Goal: Information Seeking & Learning: Find specific fact

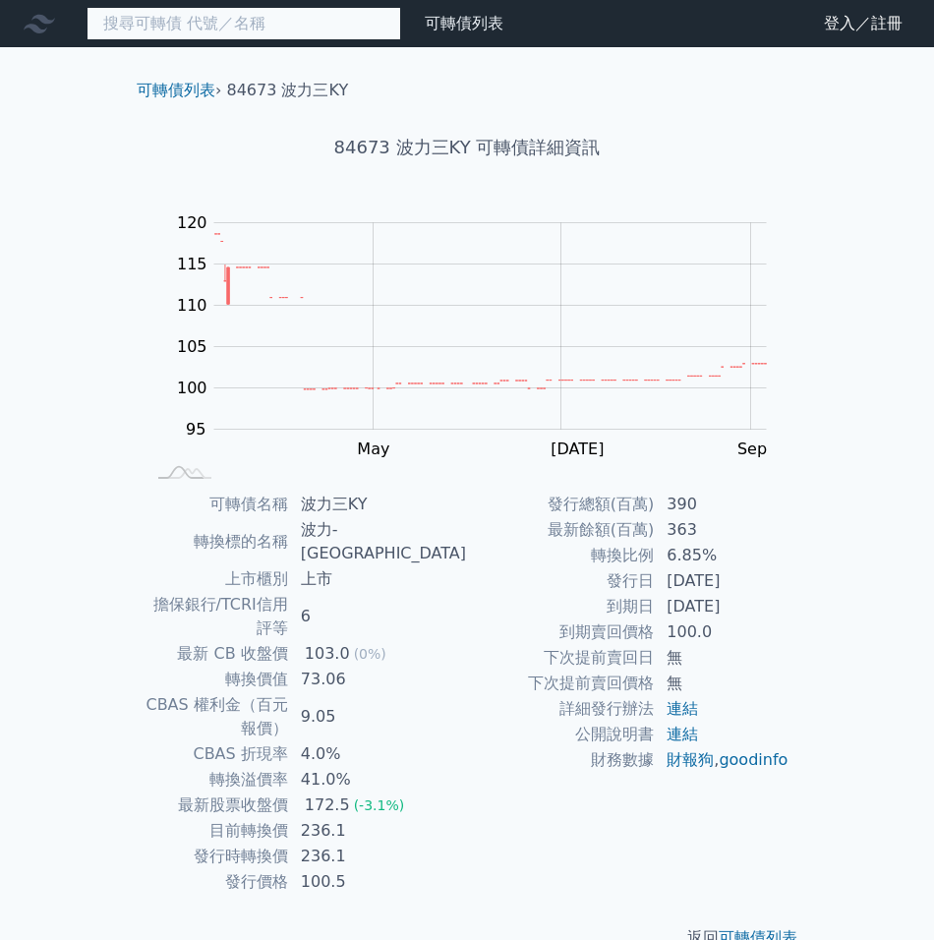
click at [305, 18] on input at bounding box center [244, 23] width 315 height 33
paste input "上緯國際"
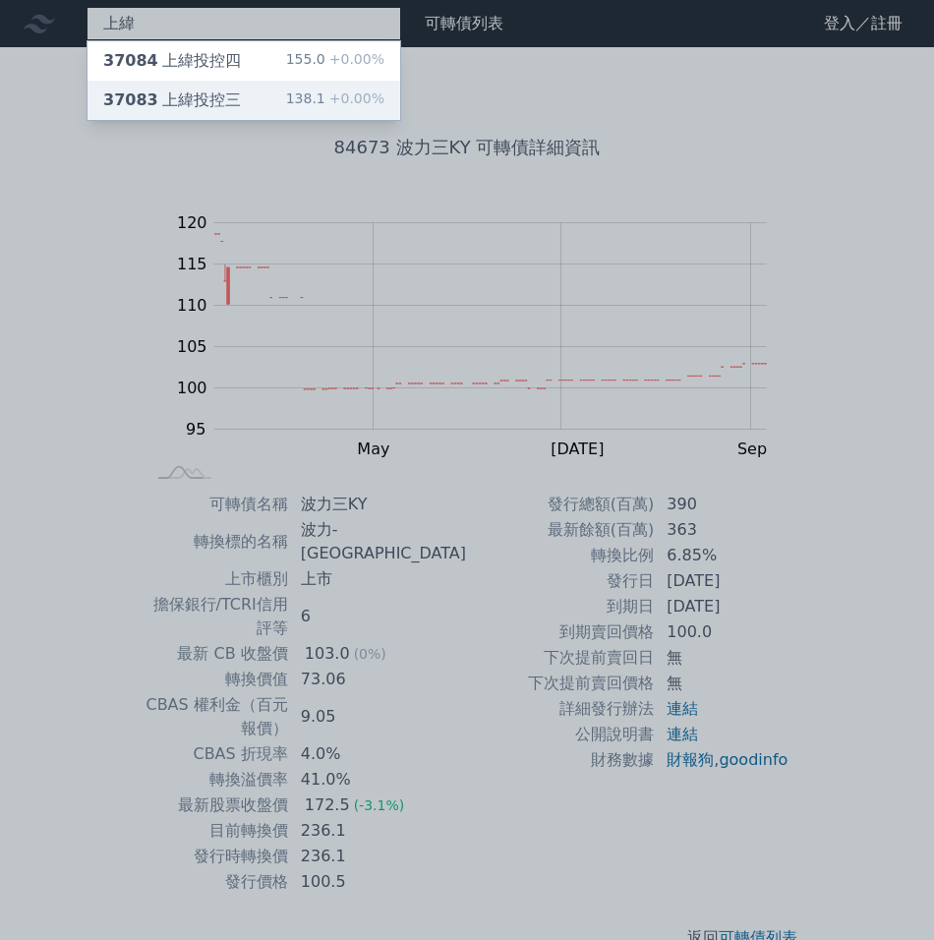
type input "上緯"
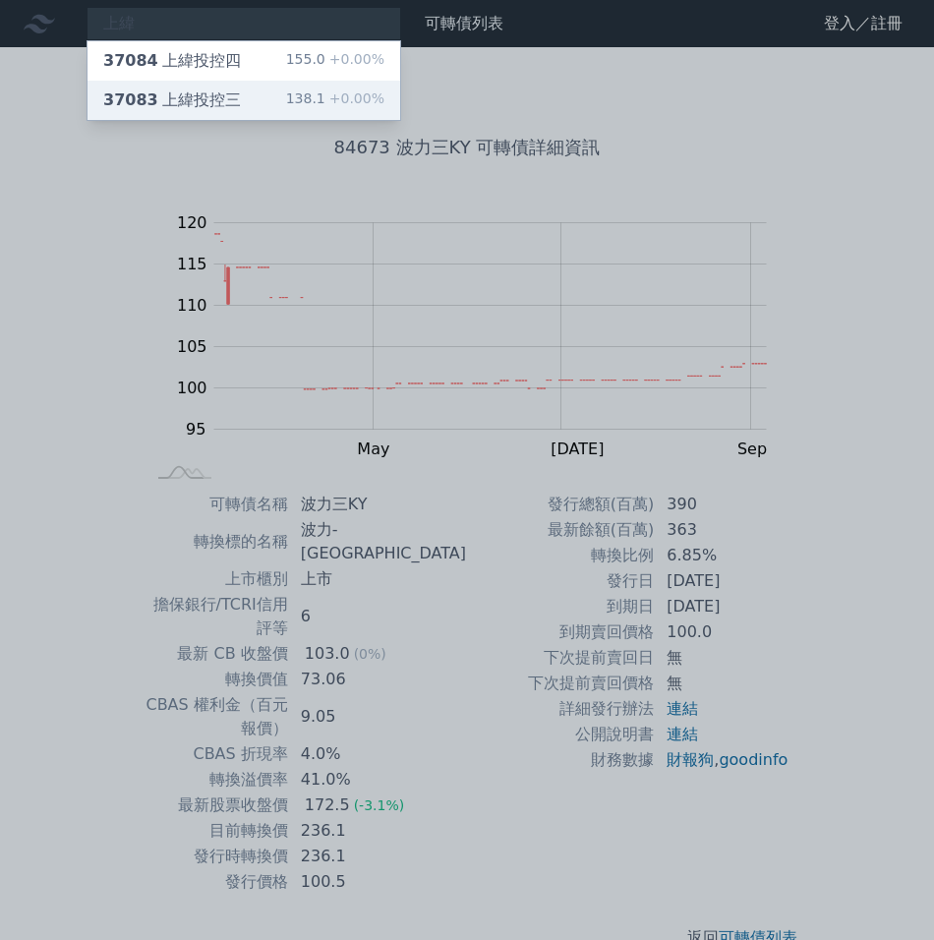
click at [267, 95] on div "37083 上緯投控三 138.1 +0.00%" at bounding box center [244, 100] width 313 height 39
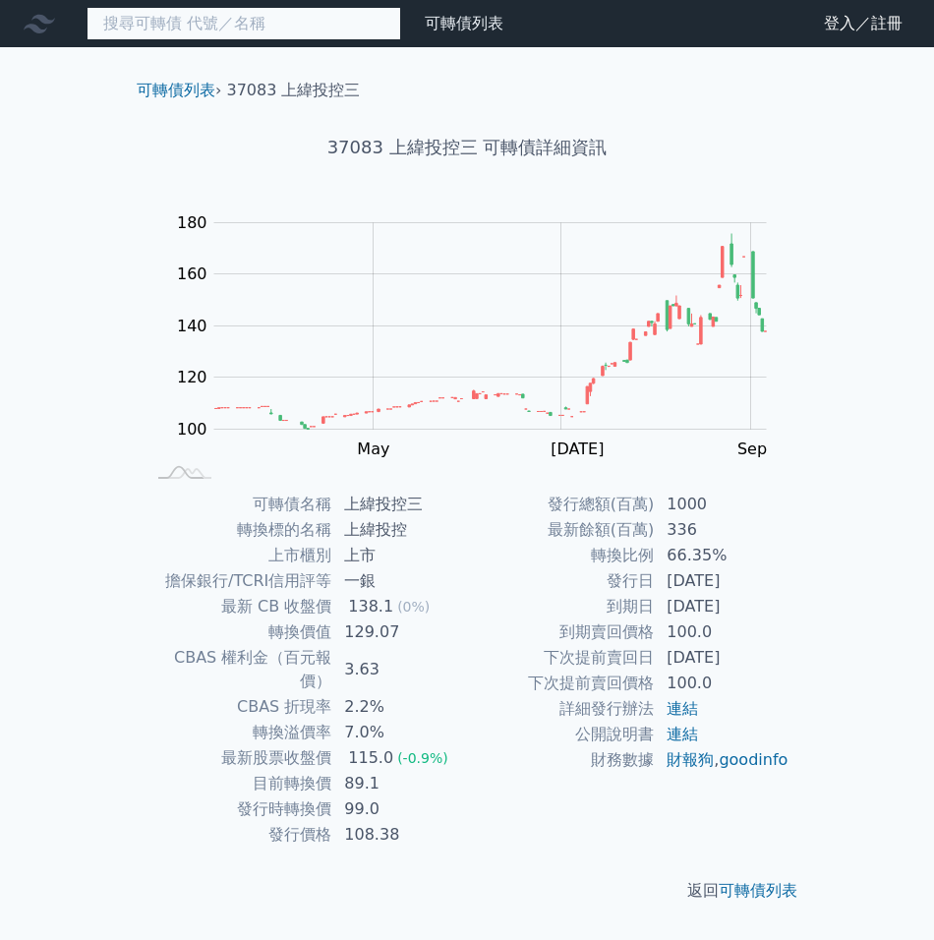
click at [151, 29] on input at bounding box center [244, 23] width 315 height 33
paste input "上緯國際"
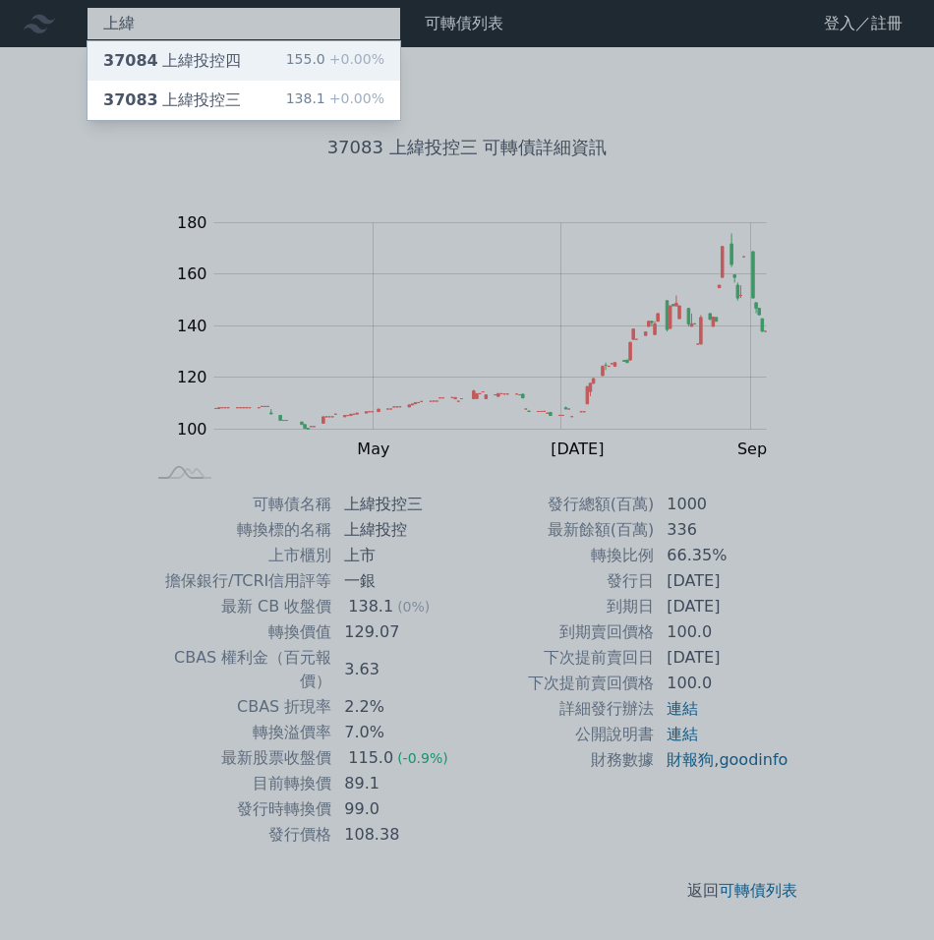
type input "上緯"
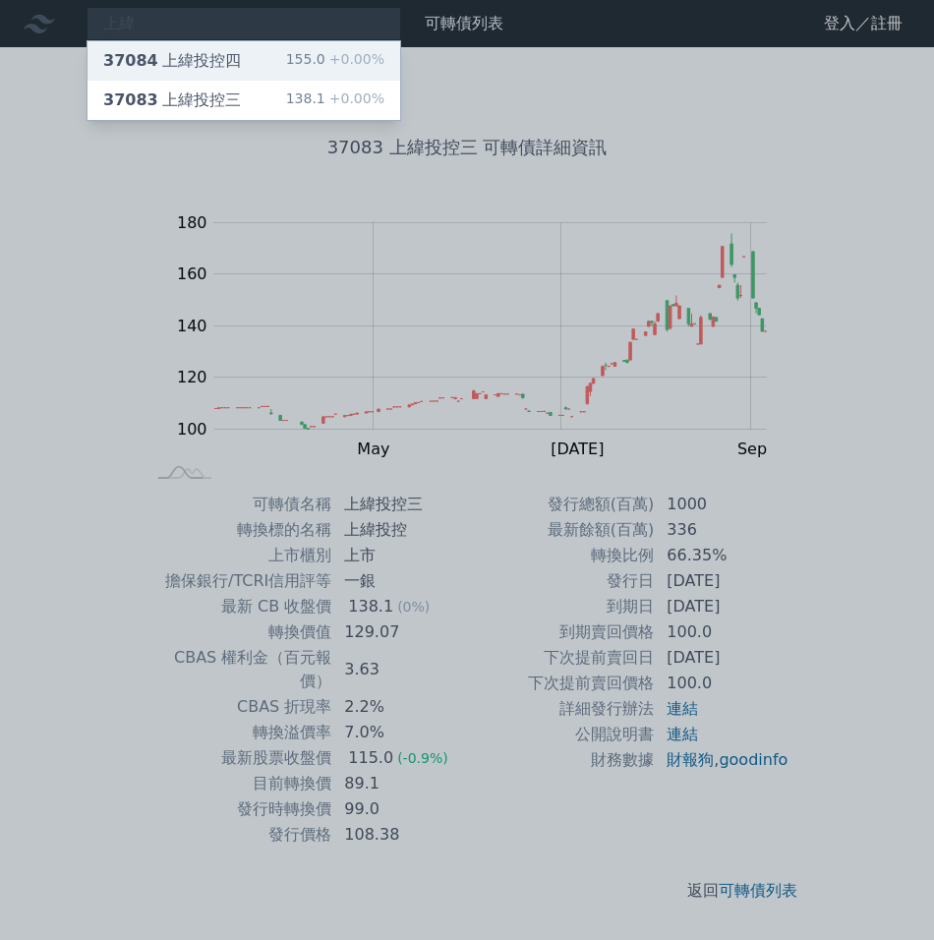
click at [223, 62] on div "37084 上緯投控四" at bounding box center [172, 61] width 138 height 24
